Goal: Transaction & Acquisition: Download file/media

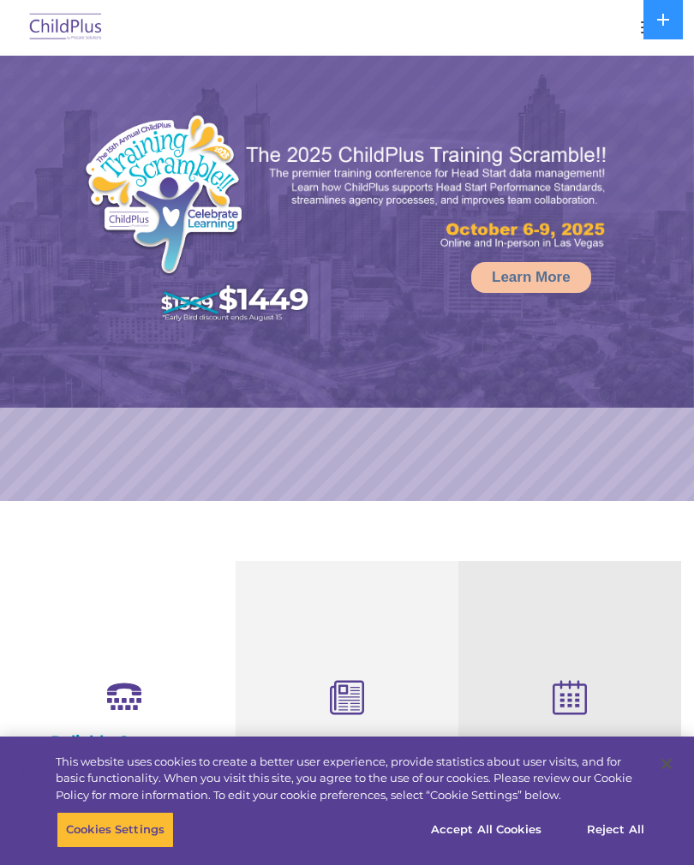
select select "MEDIUM"
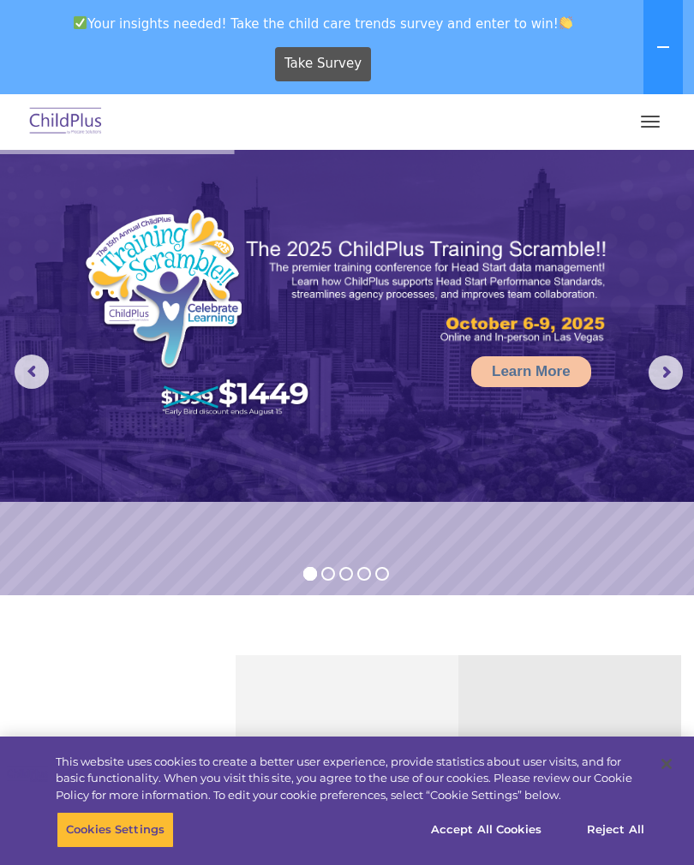
click at [660, 127] on button "button" at bounding box center [650, 121] width 36 height 27
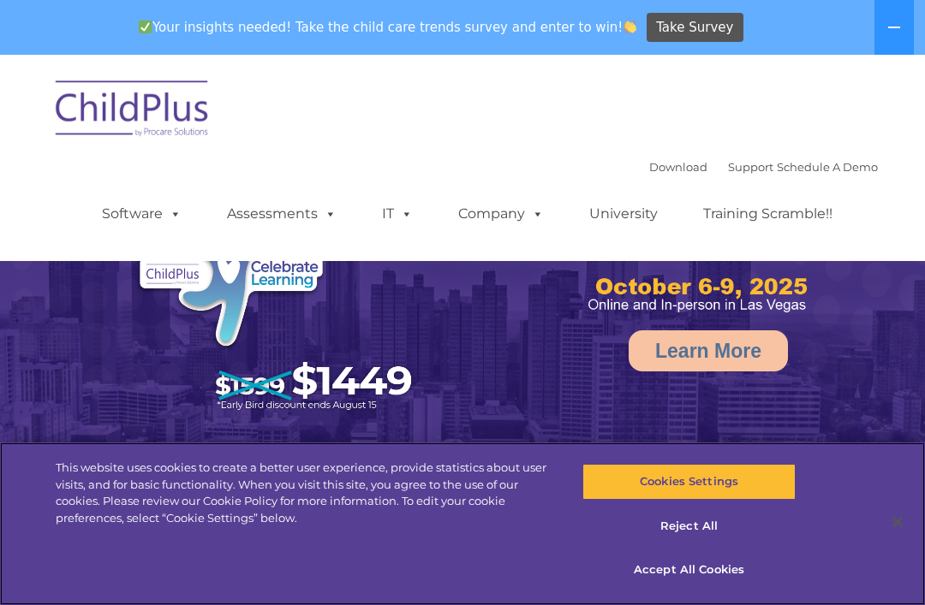
select select "MEDIUM"
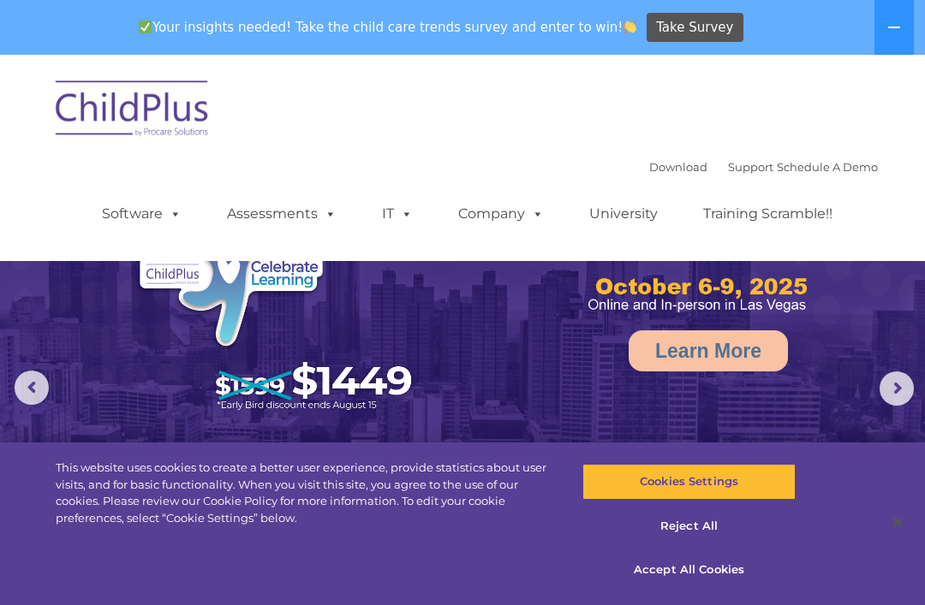
click at [663, 154] on div "Download Support | Schedule A Demo " at bounding box center [763, 167] width 229 height 26
click at [662, 160] on link "Download" at bounding box center [678, 167] width 58 height 14
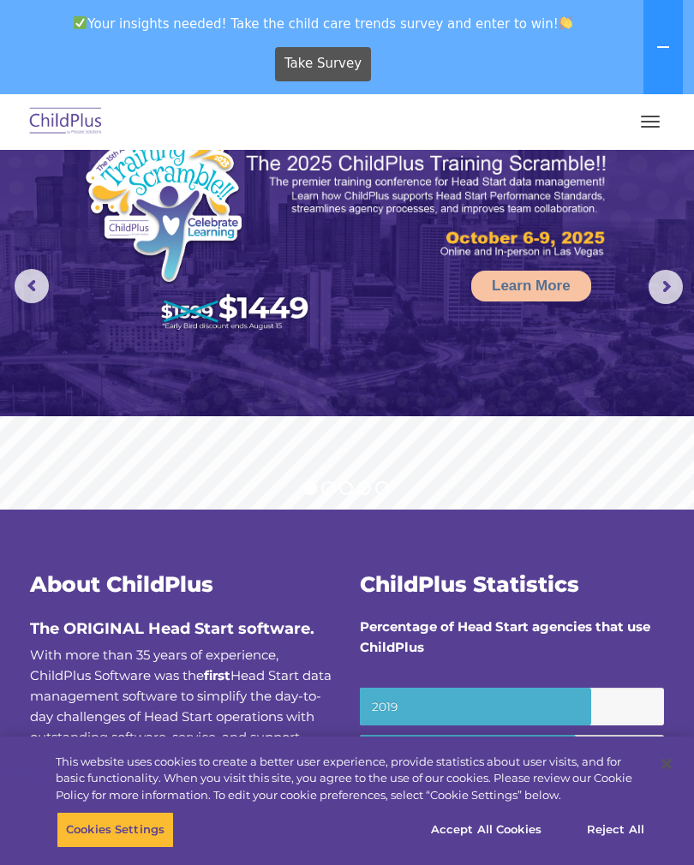
click at [658, 122] on span "button" at bounding box center [649, 122] width 19 height 2
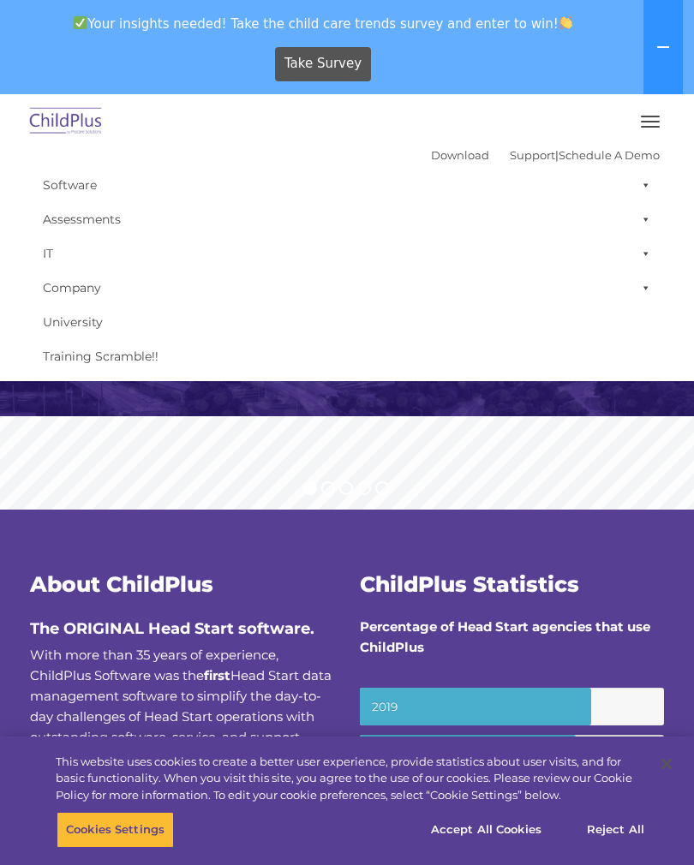
click at [79, 190] on link "Software" at bounding box center [346, 185] width 625 height 34
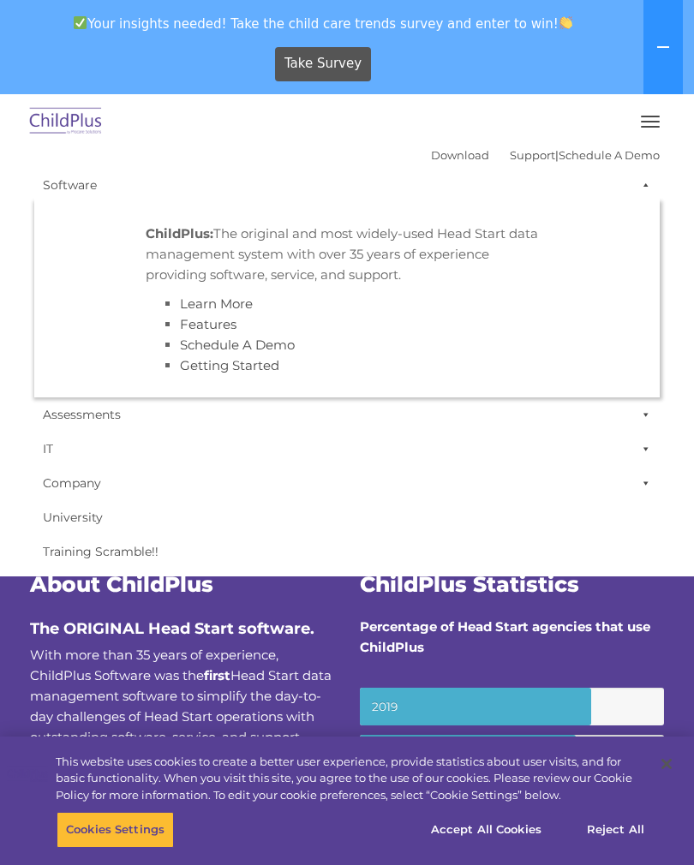
click at [431, 159] on link "Download" at bounding box center [460, 155] width 58 height 14
